Goal: Browse casually

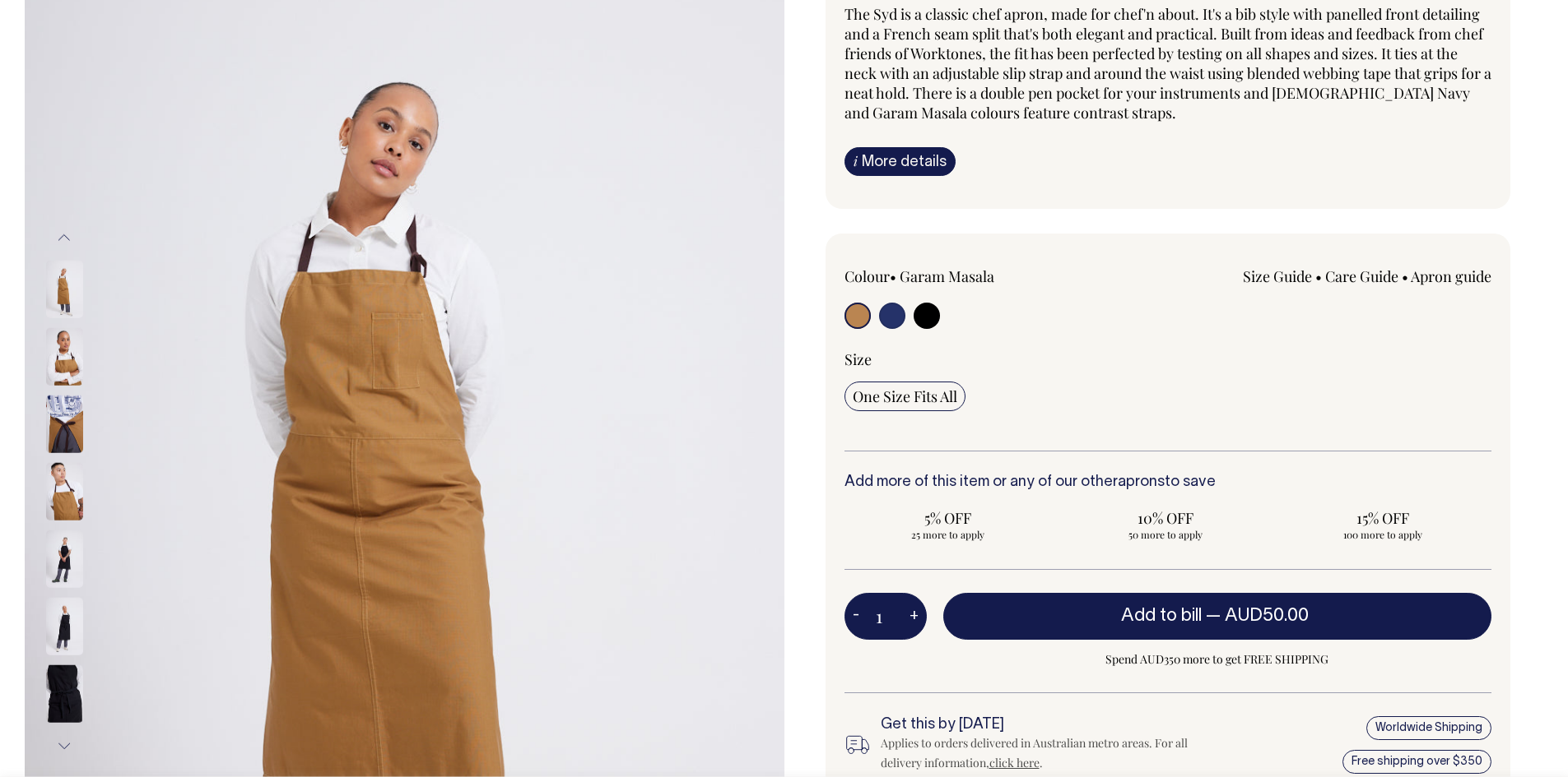
scroll to position [164, 0]
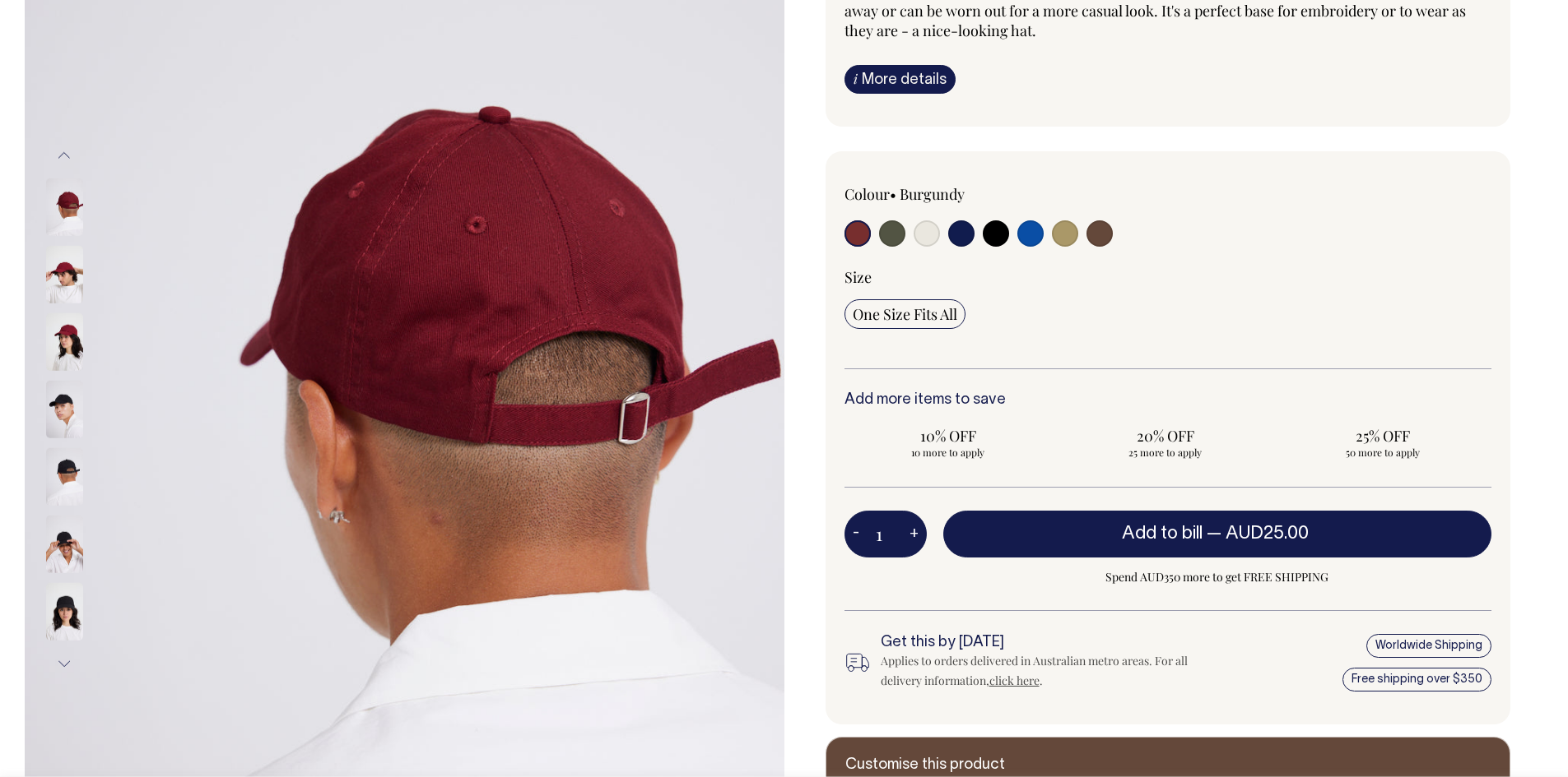
scroll to position [247, 0]
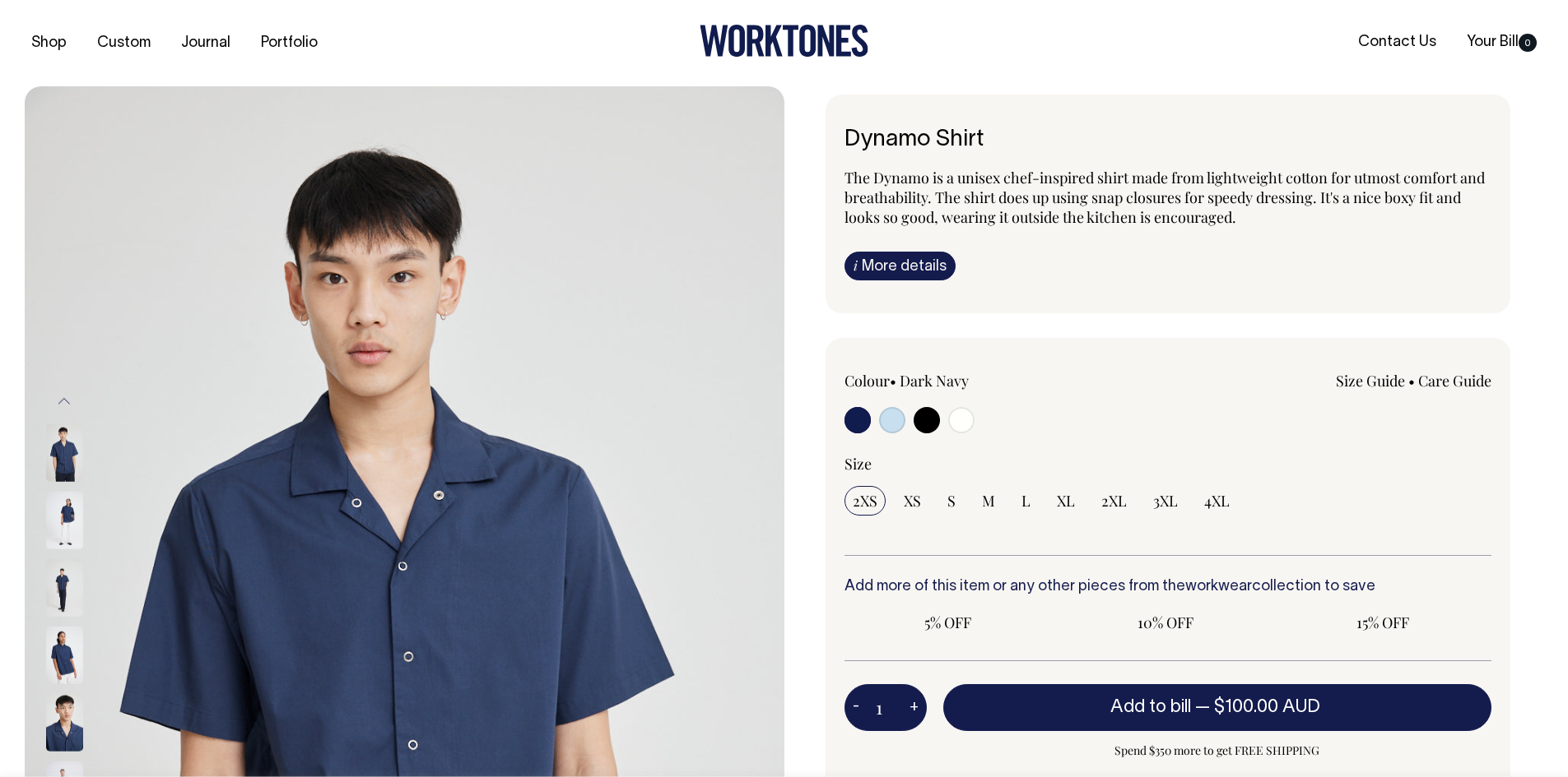
radio input "true"
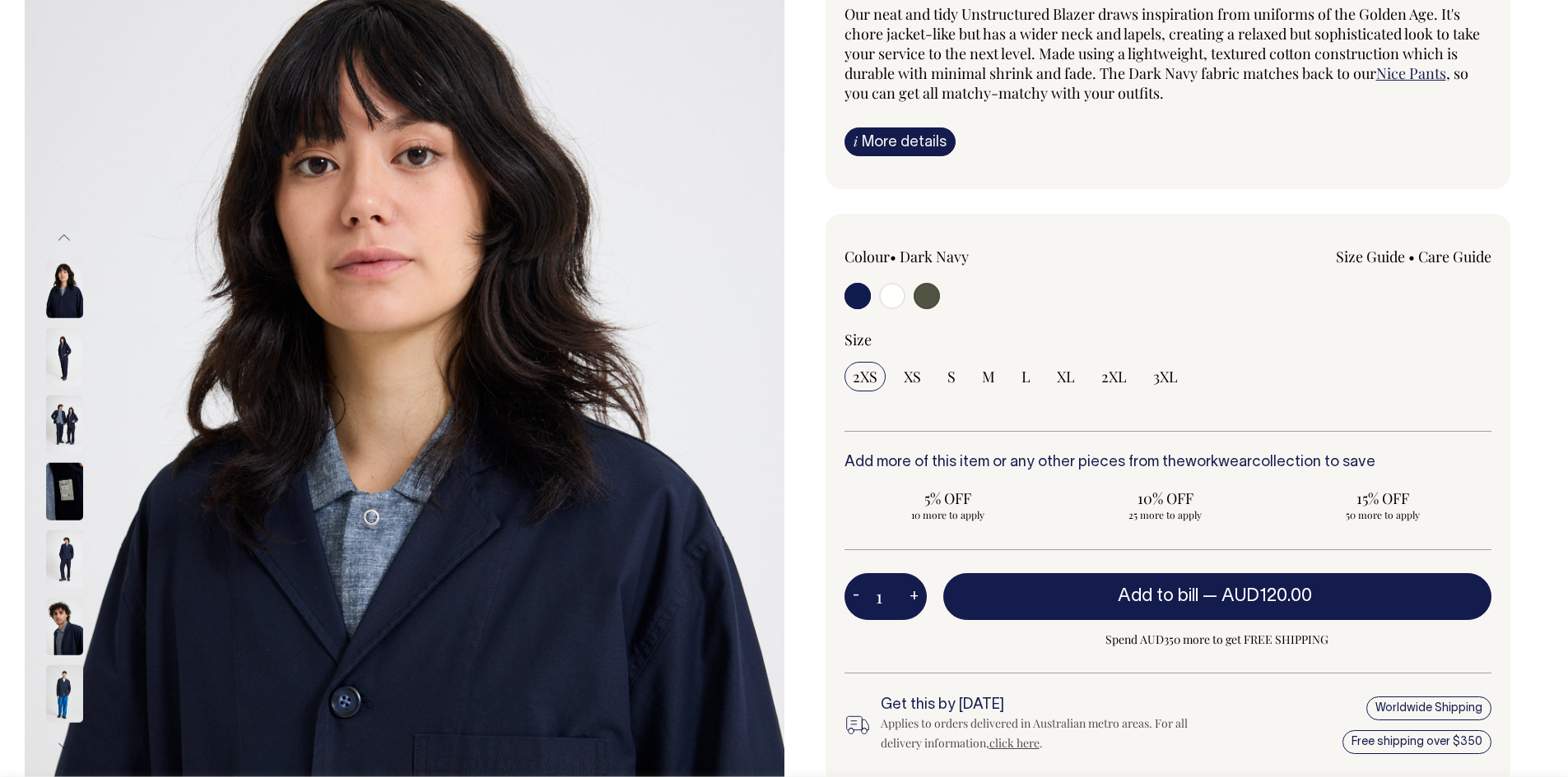
scroll to position [164, 0]
